Goal: Entertainment & Leisure: Consume media (video, audio)

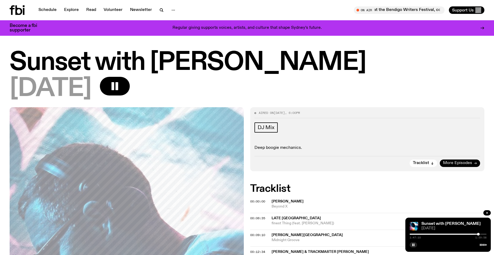
click at [461, 164] on span "More Episodes" at bounding box center [457, 163] width 29 height 4
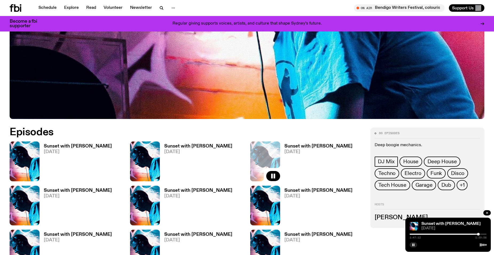
scroll to position [238, 0]
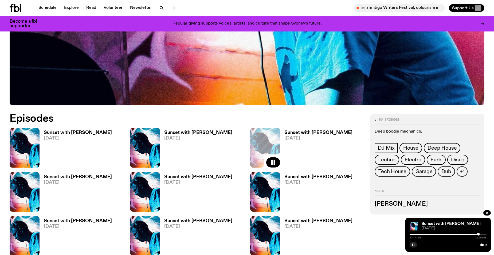
click at [67, 174] on div "Sunset with [PERSON_NAME] [DATE]" at bounding box center [76, 192] width 72 height 40
click at [64, 178] on h3 "Sunset with [PERSON_NAME]" at bounding box center [78, 177] width 68 height 5
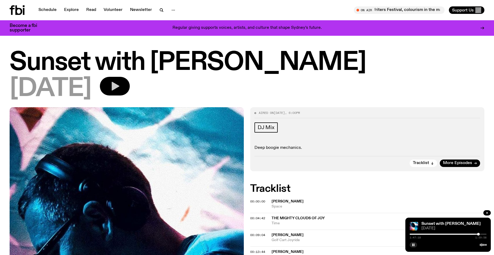
click at [119, 84] on icon "button" at bounding box center [116, 86] width 8 height 9
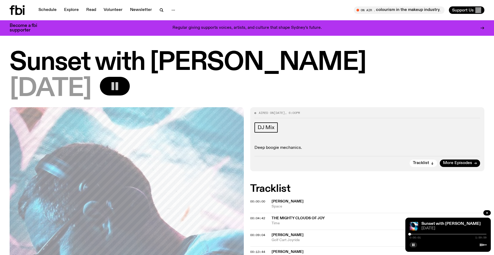
click at [412, 234] on div at bounding box center [374, 234] width 77 height 1
click at [416, 235] on div at bounding box center [448, 234] width 77 height 1
click at [414, 234] on div at bounding box center [377, 234] width 77 height 1
click at [411, 235] on div at bounding box center [375, 234] width 77 height 1
